Goal: Check status

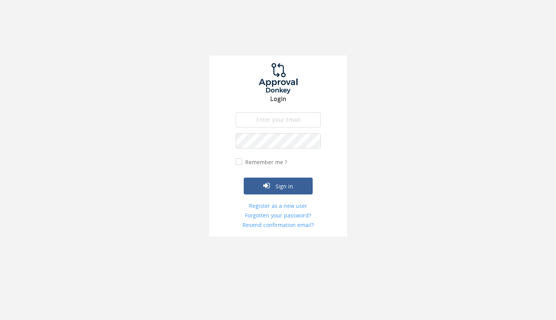
click at [250, 121] on input "email" at bounding box center [278, 119] width 85 height 15
type input "[PERSON_NAME][EMAIL_ADDRESS][DOMAIN_NAME]"
drag, startPoint x: 237, startPoint y: 159, endPoint x: 271, endPoint y: 177, distance: 38.2
click at [237, 160] on input "Remember me ?" at bounding box center [238, 162] width 5 height 5
checkbox input "true"
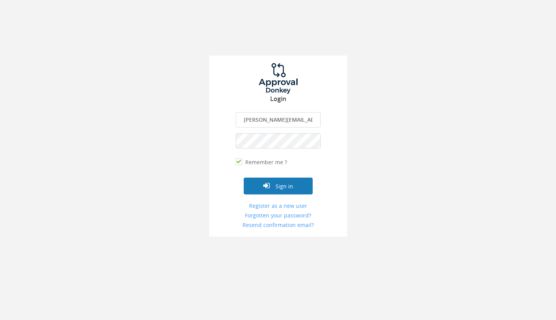
click at [278, 191] on button "Sign in" at bounding box center [278, 186] width 69 height 17
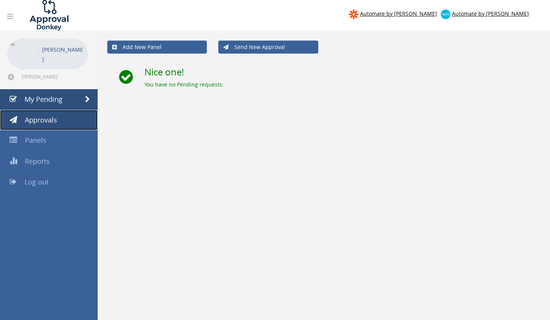
click at [35, 117] on span "Approvals" at bounding box center [41, 119] width 32 height 9
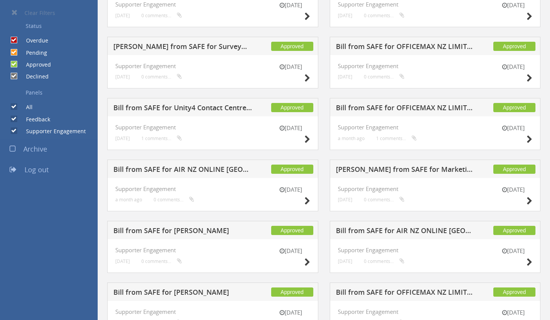
scroll to position [212, 0]
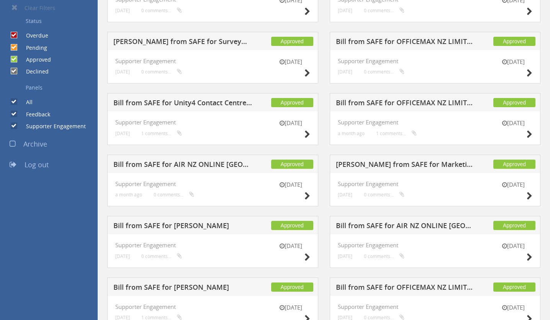
click at [385, 166] on h5 "[PERSON_NAME] from SAFE for Marketing Impact" at bounding box center [405, 166] width 139 height 10
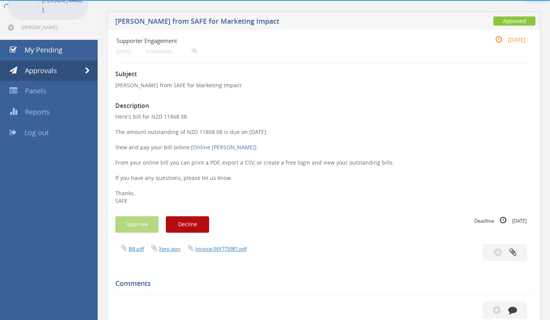
scroll to position [212, 0]
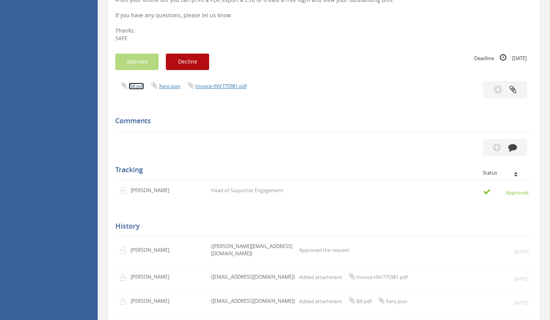
click at [137, 86] on link "Bill.pdf" at bounding box center [136, 86] width 15 height 7
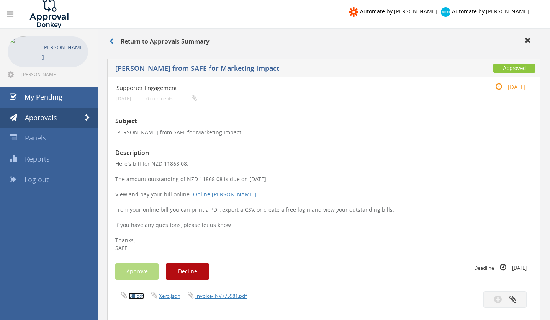
scroll to position [0, 0]
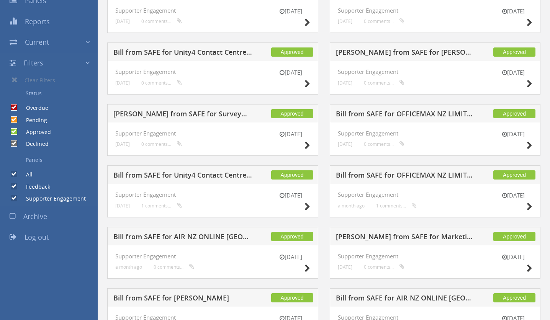
scroll to position [146, 0]
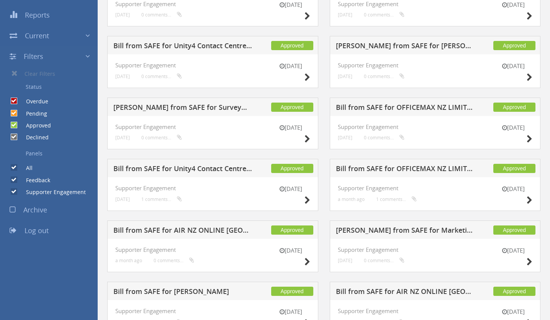
click at [394, 228] on h5 "[PERSON_NAME] from SAFE for Marketing Impact" at bounding box center [405, 232] width 139 height 10
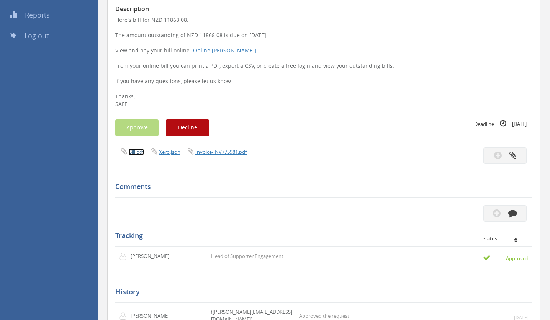
click at [135, 152] on link "Bill.pdf" at bounding box center [136, 152] width 15 height 7
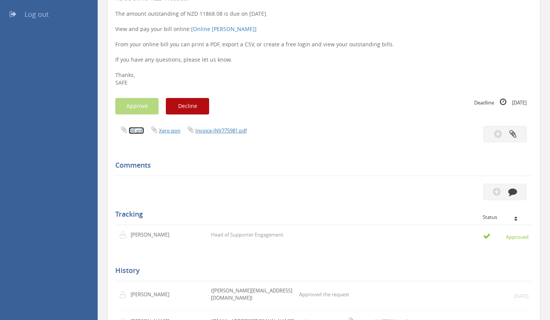
scroll to position [167, 0]
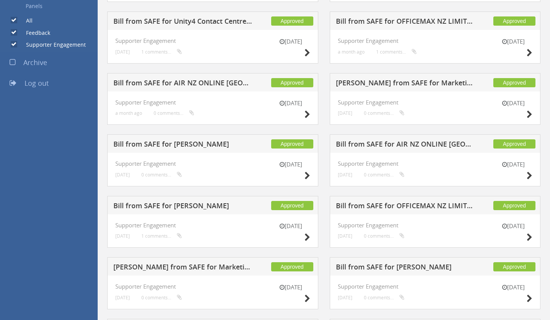
scroll to position [300, 0]
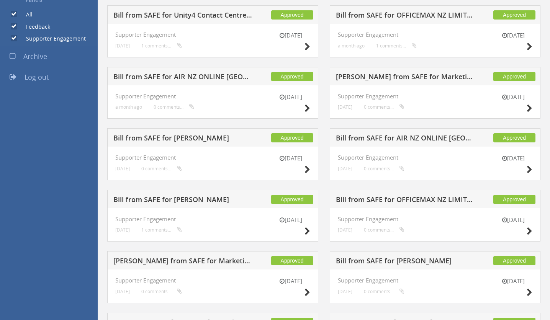
click at [168, 262] on h5 "[PERSON_NAME] from SAFE for Marketing Impact" at bounding box center [182, 262] width 139 height 10
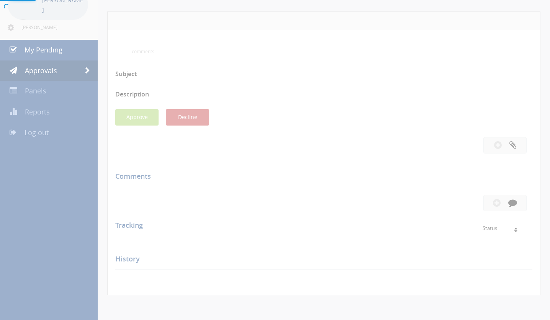
scroll to position [273, 0]
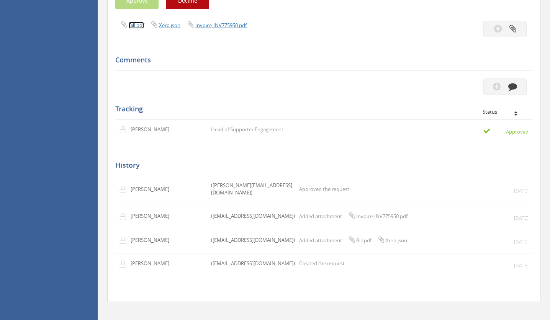
click at [133, 23] on link "Bill.pdf" at bounding box center [136, 25] width 15 height 7
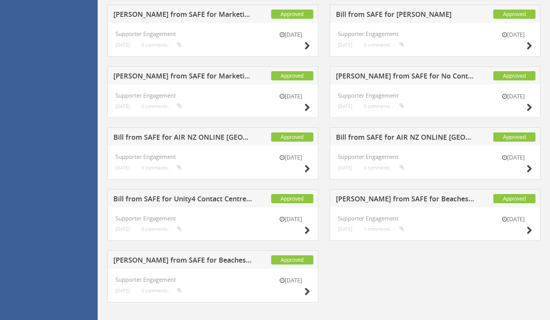
scroll to position [554, 0]
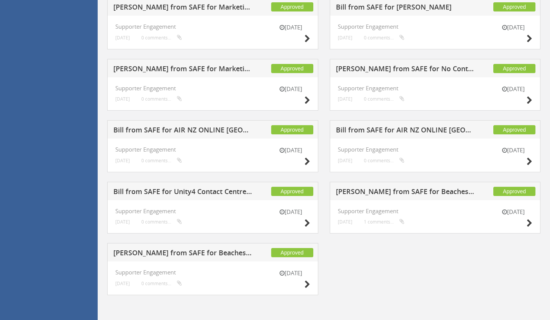
click at [209, 69] on h5 "[PERSON_NAME] from SAFE for Marketing Impact" at bounding box center [182, 70] width 139 height 10
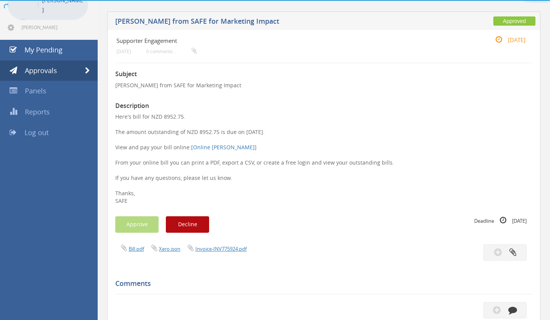
scroll to position [273, 0]
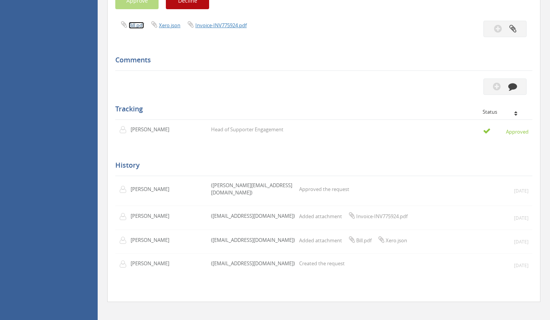
click at [133, 27] on link "Bill.pdf" at bounding box center [136, 25] width 15 height 7
